Goal: Information Seeking & Learning: Learn about a topic

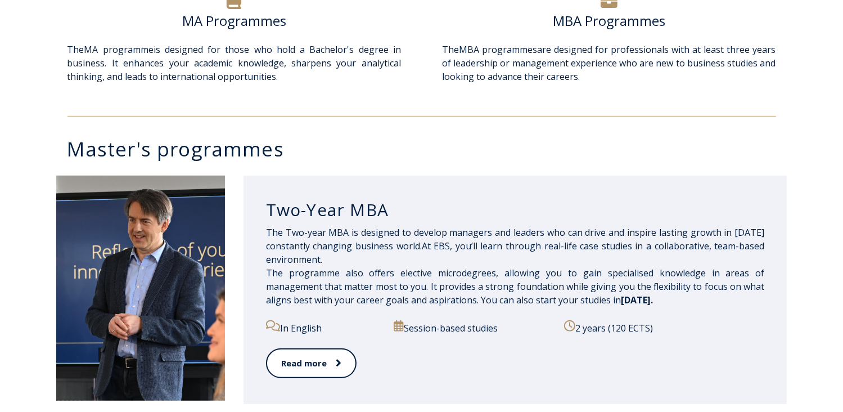
scroll to position [450, 0]
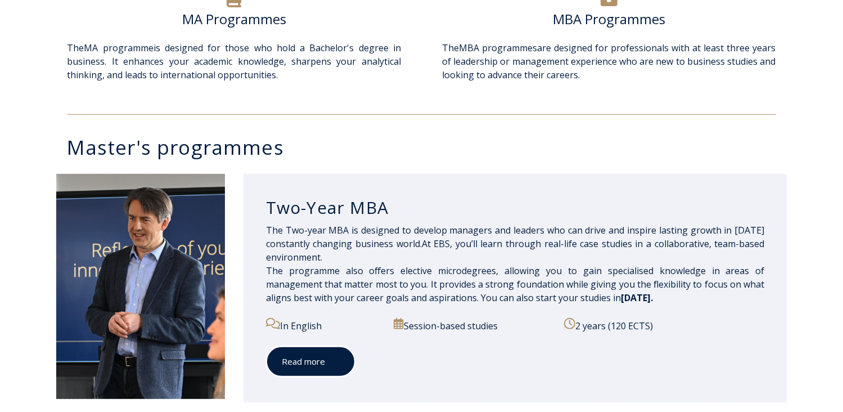
click at [327, 364] on span at bounding box center [332, 361] width 15 height 11
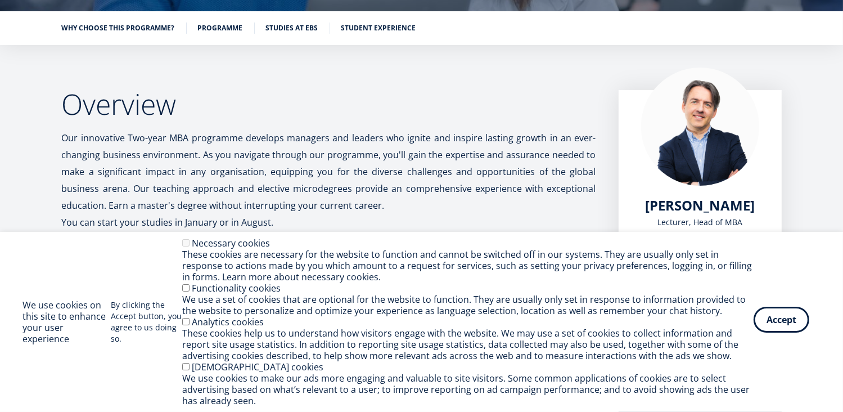
click at [795, 319] on button "Accept" at bounding box center [782, 320] width 56 height 26
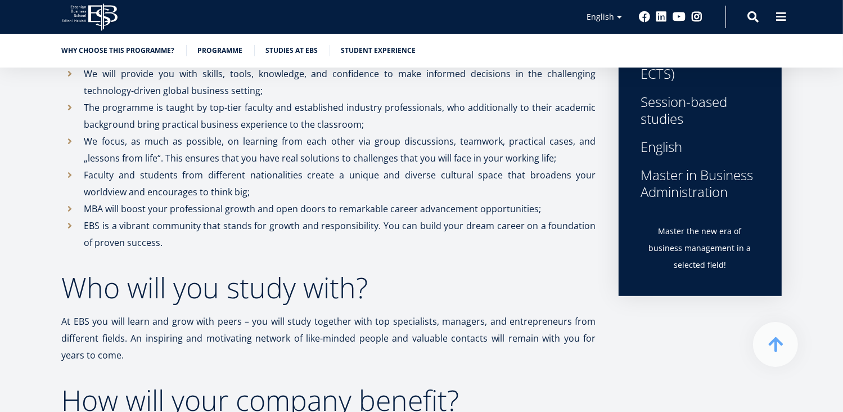
scroll to position [530, 0]
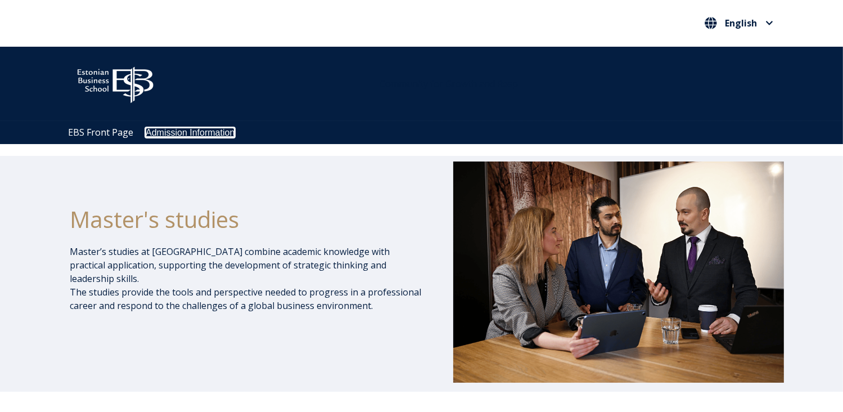
click at [215, 136] on link "Admission Information" at bounding box center [190, 133] width 89 height 10
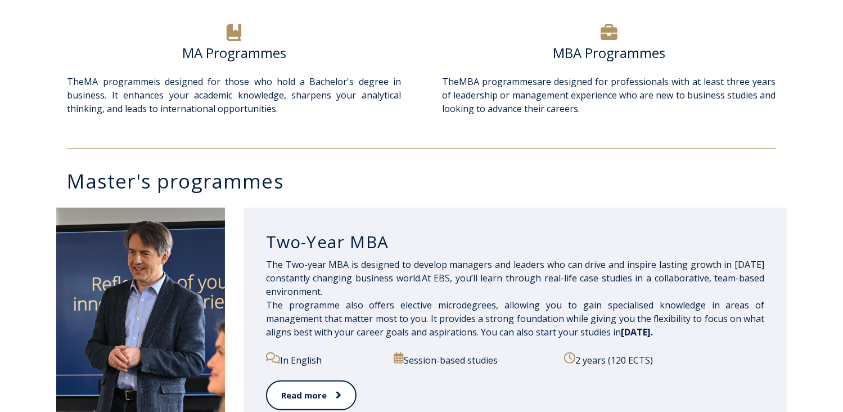
scroll to position [563, 0]
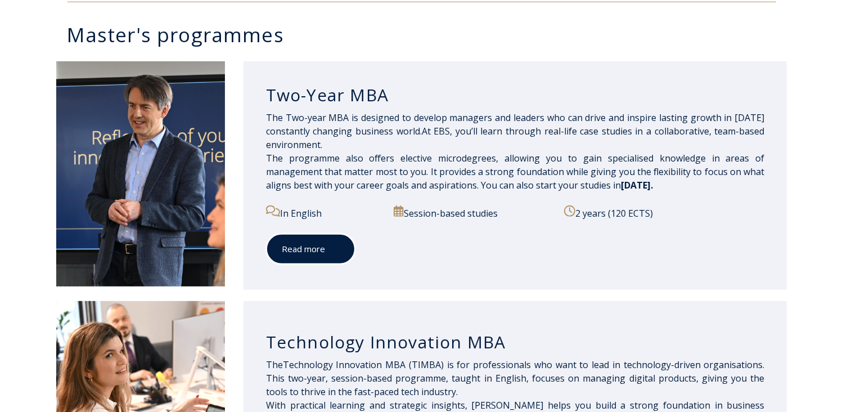
click at [331, 247] on span at bounding box center [332, 248] width 15 height 11
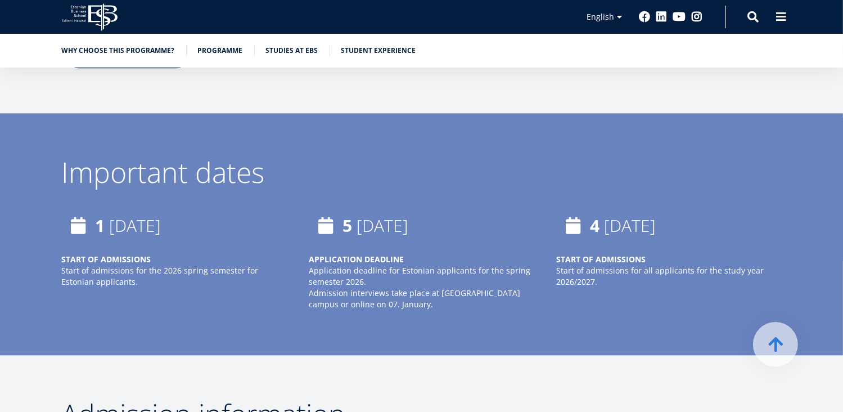
scroll to position [2600, 0]
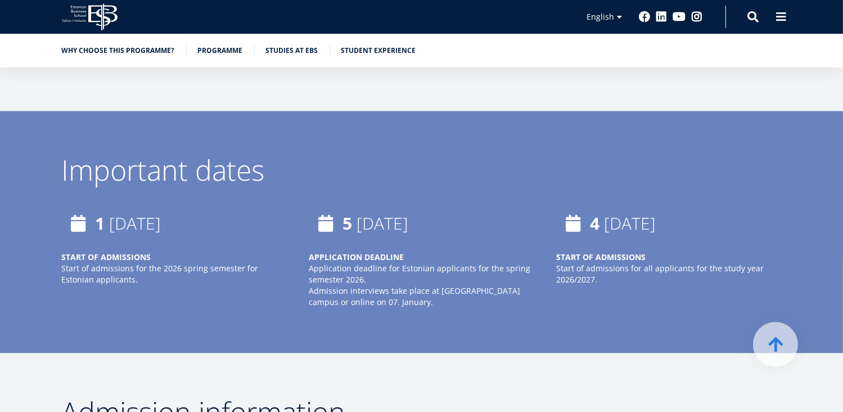
drag, startPoint x: 429, startPoint y: 230, endPoint x: 435, endPoint y: 240, distance: 12.6
click at [435, 251] on p "APPLICATION DEADLINE Application deadline for Estonian applicants for the sprin…" at bounding box center [421, 268] width 225 height 34
drag, startPoint x: 435, startPoint y: 240, endPoint x: 376, endPoint y: 149, distance: 108.9
click at [376, 156] on div "Important dates [DATE] START OF ADMISSIONS Start of admissions for the 2026 spr…" at bounding box center [422, 243] width 810 height 174
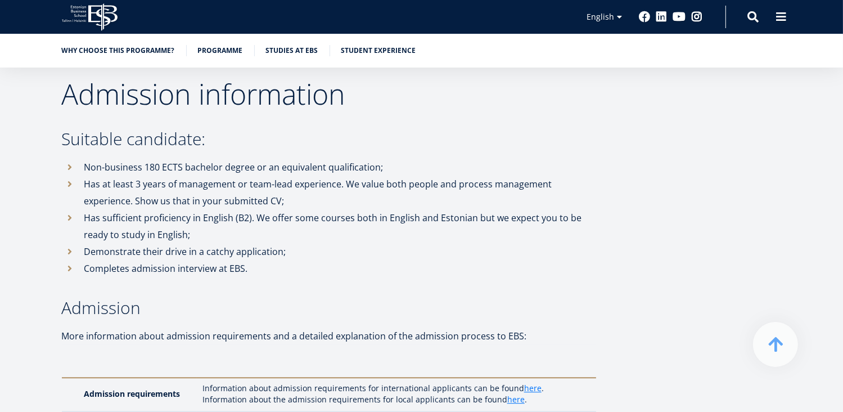
scroll to position [2938, 0]
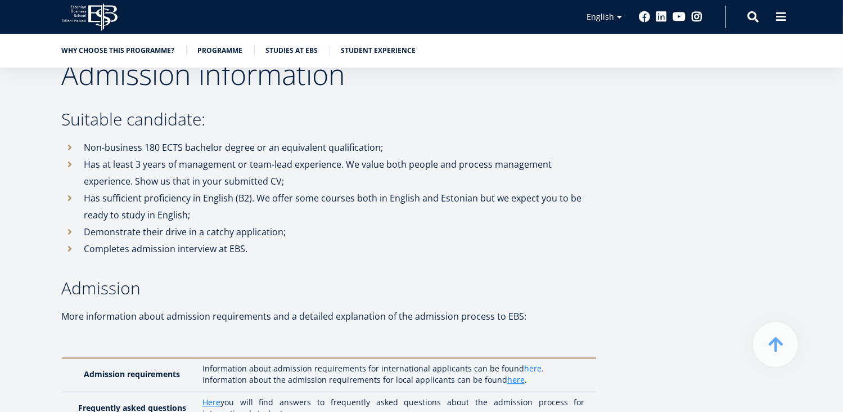
click at [527, 363] on link "here" at bounding box center [532, 368] width 17 height 11
